Goal: Task Accomplishment & Management: Manage account settings

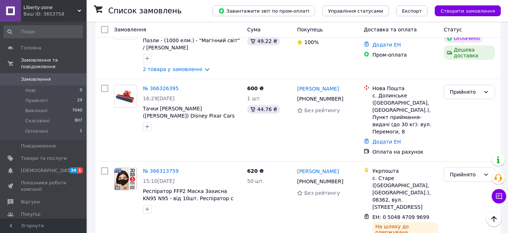
scroll to position [76, 0]
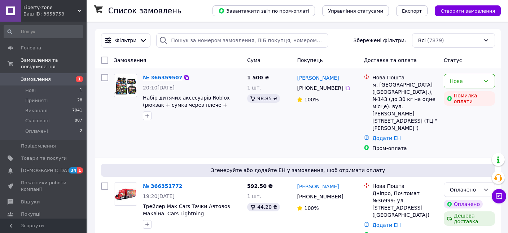
click at [164, 79] on link "№ 366359507" at bounding box center [162, 78] width 39 height 6
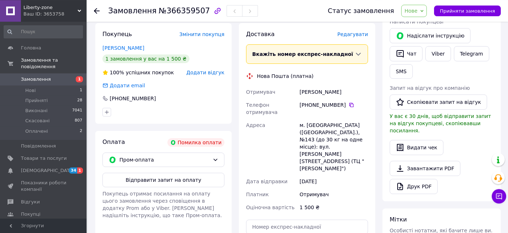
scroll to position [172, 0]
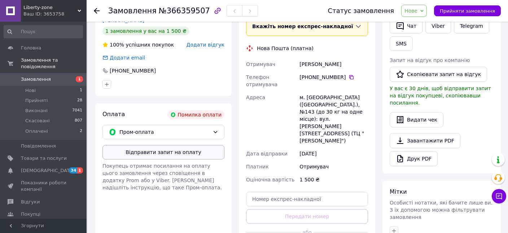
click at [179, 152] on button "Відправити запит на оплату" at bounding box center [163, 152] width 122 height 14
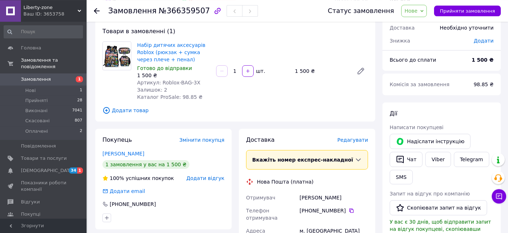
scroll to position [20, 0]
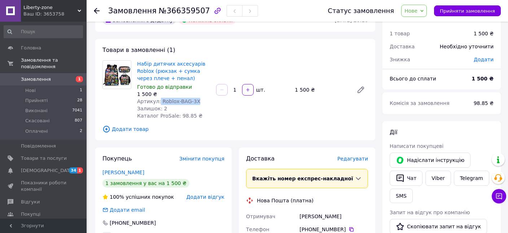
drag, startPoint x: 158, startPoint y: 100, endPoint x: 200, endPoint y: 103, distance: 42.4
click at [200, 103] on div "Артикул: Roblox-BAG-3X" at bounding box center [173, 101] width 73 height 7
copy span "Roblox-BAG-3X"
click at [250, 92] on icon "button" at bounding box center [247, 89] width 5 height 5
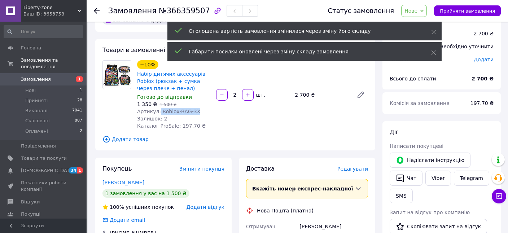
click at [220, 92] on button "button" at bounding box center [222, 95] width 12 height 12
type input "1"
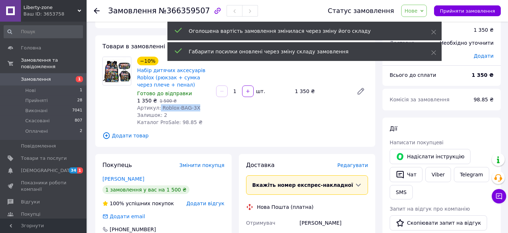
scroll to position [172, 0]
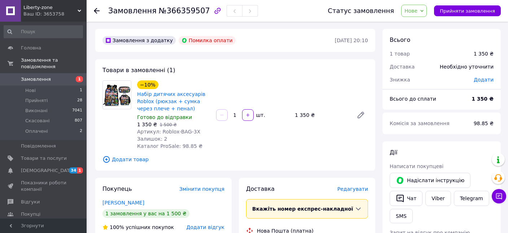
click at [46, 76] on span "Замовлення" at bounding box center [36, 79] width 30 height 6
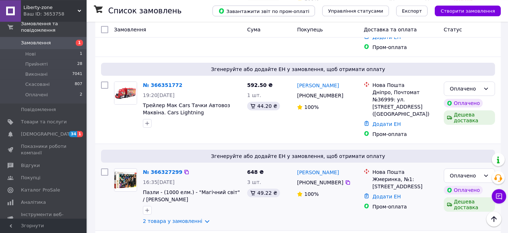
scroll to position [114, 0]
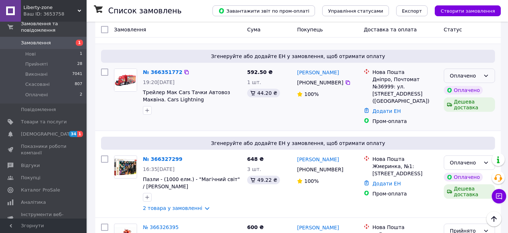
click at [486, 73] on icon at bounding box center [486, 76] width 6 height 6
click at [470, 69] on li "Прийнято" at bounding box center [469, 69] width 51 height 13
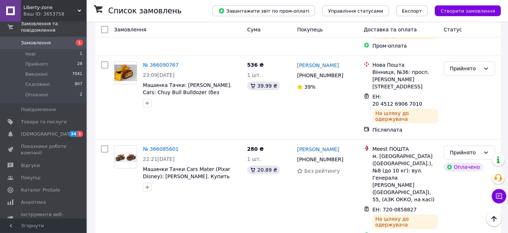
scroll to position [1334, 0]
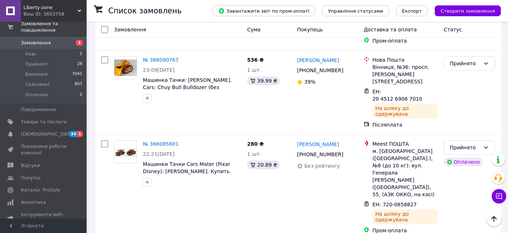
click at [456, 106] on li "Виконано" at bounding box center [469, 110] width 51 height 13
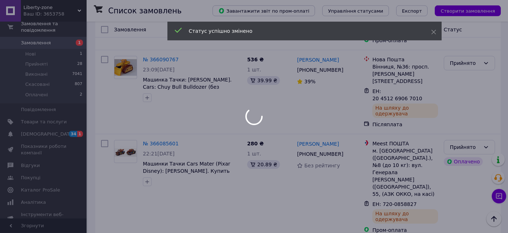
scroll to position [1354, 0]
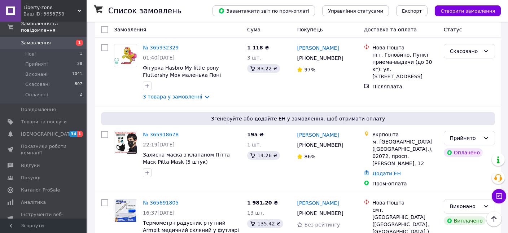
scroll to position [267, 0]
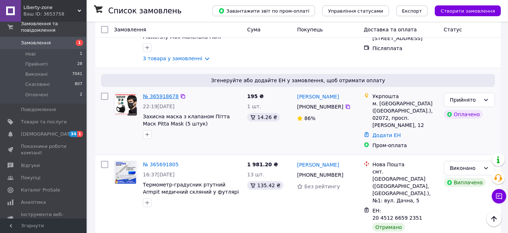
click at [168, 93] on link "№ 365918678" at bounding box center [161, 96] width 36 height 6
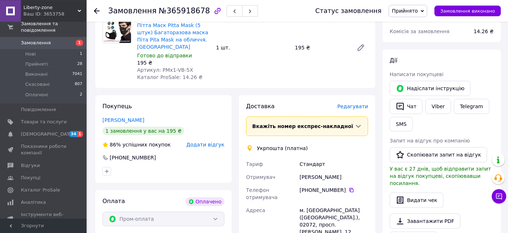
scroll to position [249, 0]
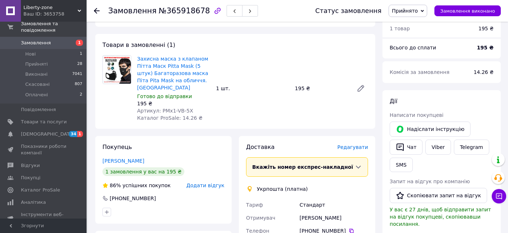
click at [358, 144] on span "Редагувати" at bounding box center [352, 147] width 31 height 6
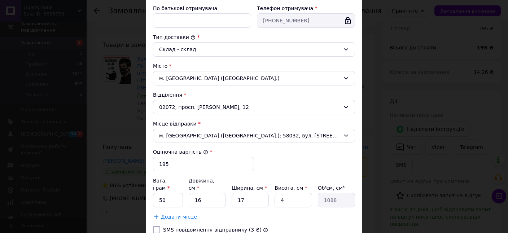
scroll to position [206, 0]
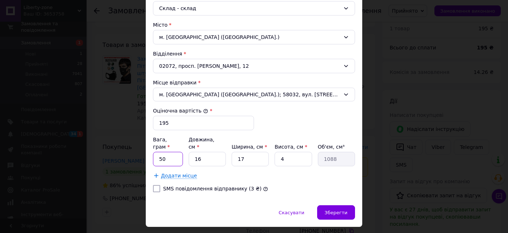
click at [170, 153] on input "50" at bounding box center [168, 159] width 30 height 14
type input "500"
click at [204, 152] on input "16" at bounding box center [207, 159] width 37 height 14
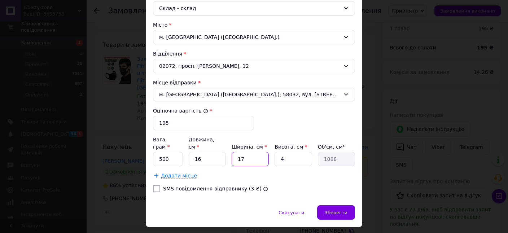
click at [250, 154] on input "17" at bounding box center [250, 159] width 37 height 14
type input "2"
type input "128"
type input "20"
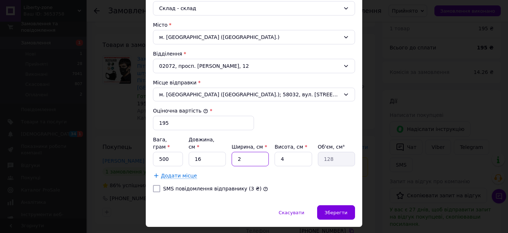
type input "1280"
type input "20"
click at [291, 152] on input "4" at bounding box center [293, 159] width 37 height 14
click at [344, 210] on span "Зберегти" at bounding box center [336, 212] width 23 height 5
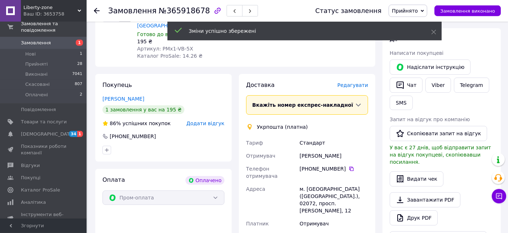
scroll to position [401, 0]
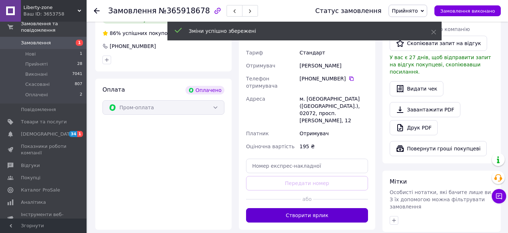
click at [328, 208] on button "Створити ярлик" at bounding box center [307, 215] width 122 height 14
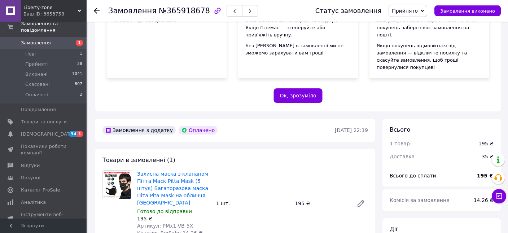
scroll to position [0, 0]
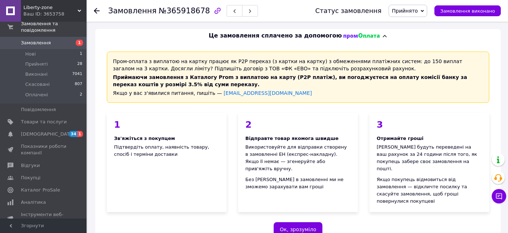
click at [41, 40] on span "Замовлення" at bounding box center [36, 43] width 30 height 6
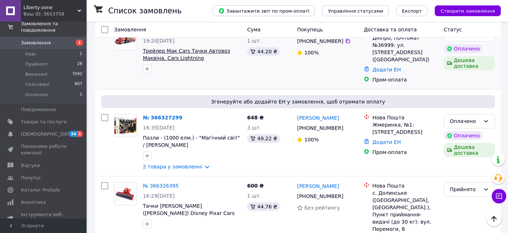
scroll to position [114, 0]
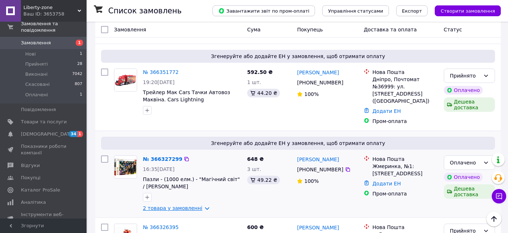
click at [202, 205] on link "2 товара у замовленні" at bounding box center [173, 208] width 60 height 6
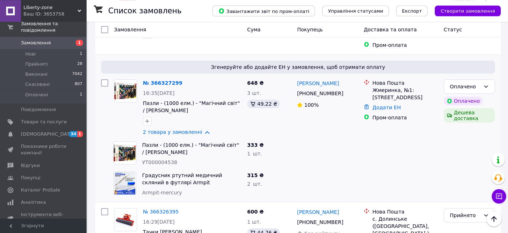
scroll to position [191, 0]
